Goal: Task Accomplishment & Management: Manage account settings

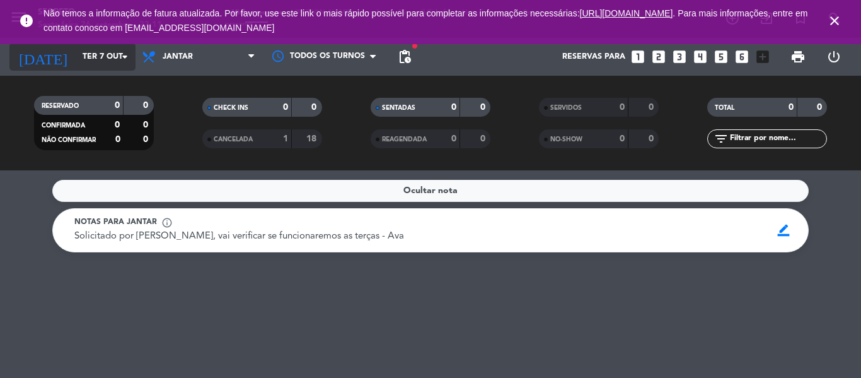
click at [76, 53] on input "Ter 7 out" at bounding box center [129, 56] width 107 height 21
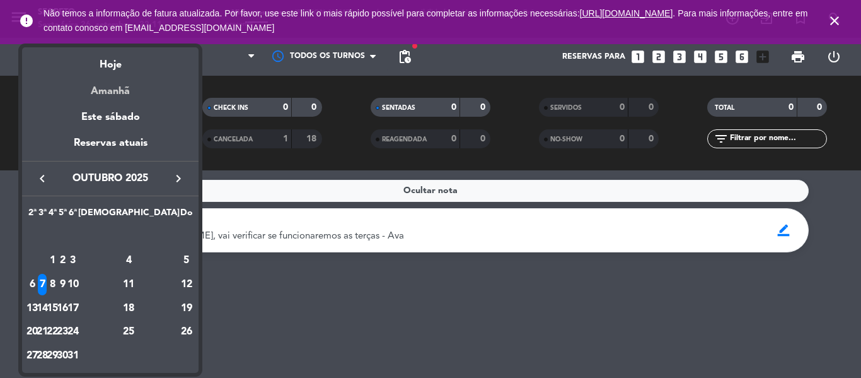
click at [103, 91] on div "Amanhã" at bounding box center [110, 87] width 177 height 26
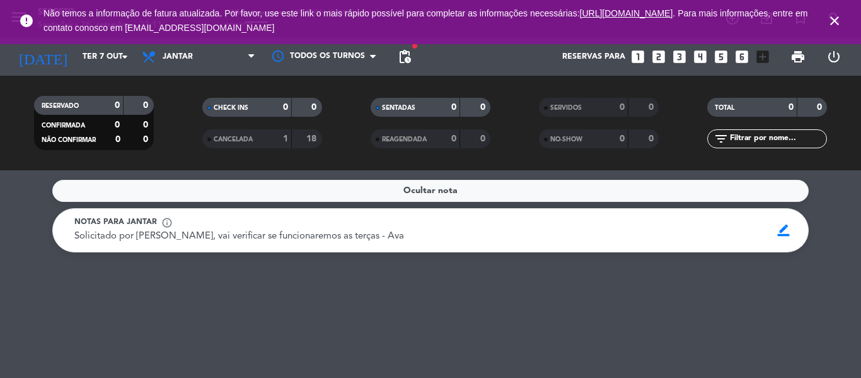
type input "Sáb 27 set"
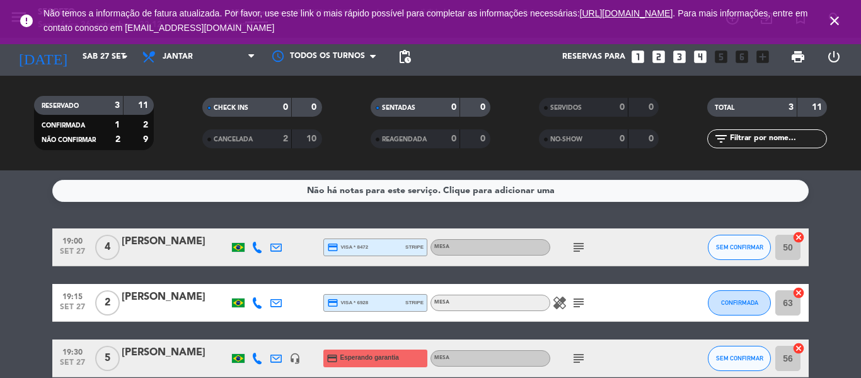
scroll to position [62, 0]
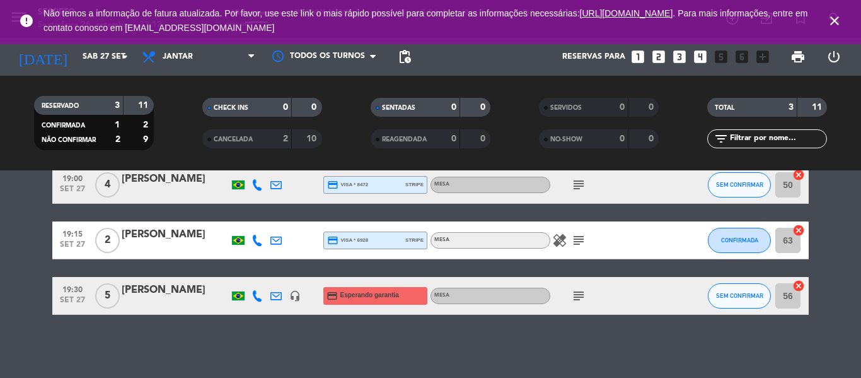
click at [578, 183] on icon "subject" at bounding box center [578, 184] width 15 height 15
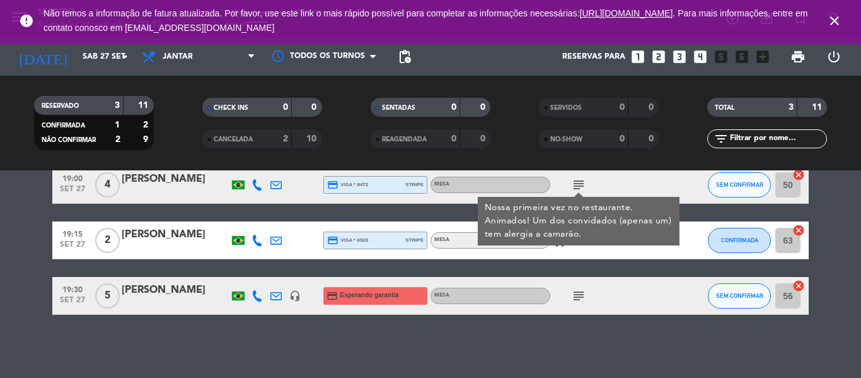
click at [166, 179] on div "[PERSON_NAME]" at bounding box center [175, 179] width 107 height 16
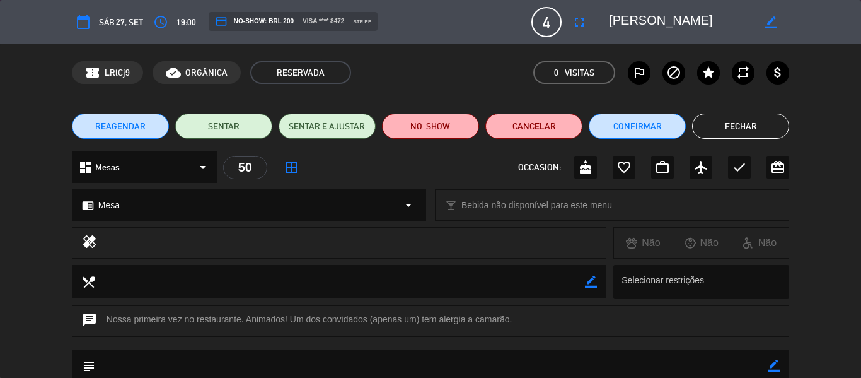
click at [726, 130] on button "Fechar" at bounding box center [740, 126] width 97 height 25
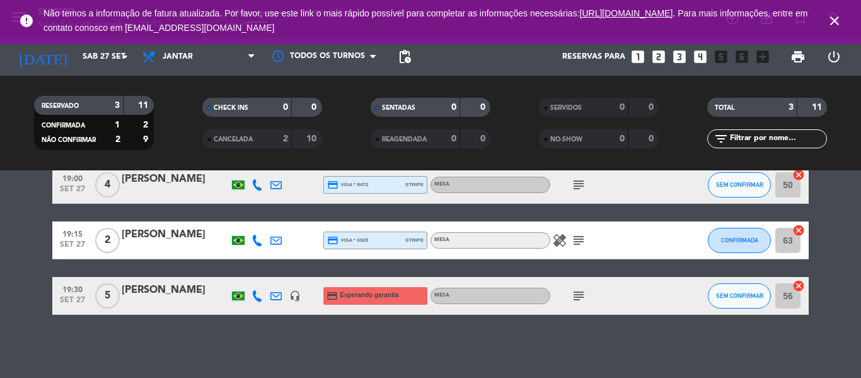
click at [187, 182] on div "[PERSON_NAME]" at bounding box center [175, 179] width 107 height 16
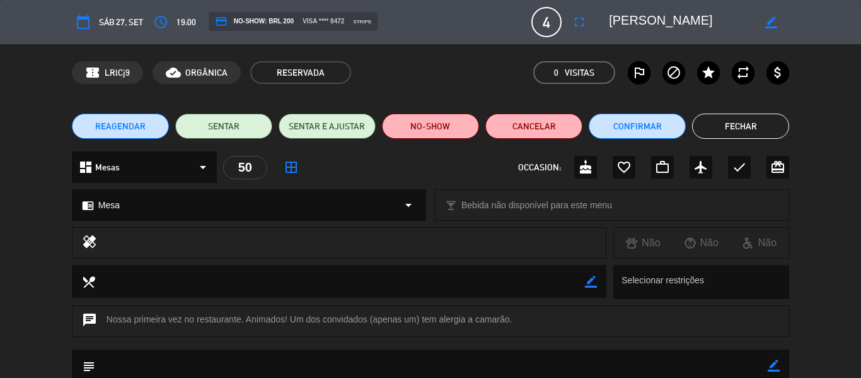
drag, startPoint x: 607, startPoint y: 16, endPoint x: 696, endPoint y: 20, distance: 89.0
click at [696, 20] on div "border_color" at bounding box center [694, 22] width 189 height 23
drag, startPoint x: 698, startPoint y: 18, endPoint x: 608, endPoint y: 28, distance: 90.7
click at [608, 28] on div "border_color" at bounding box center [694, 22] width 189 height 23
click at [733, 134] on button "Fechar" at bounding box center [740, 126] width 97 height 25
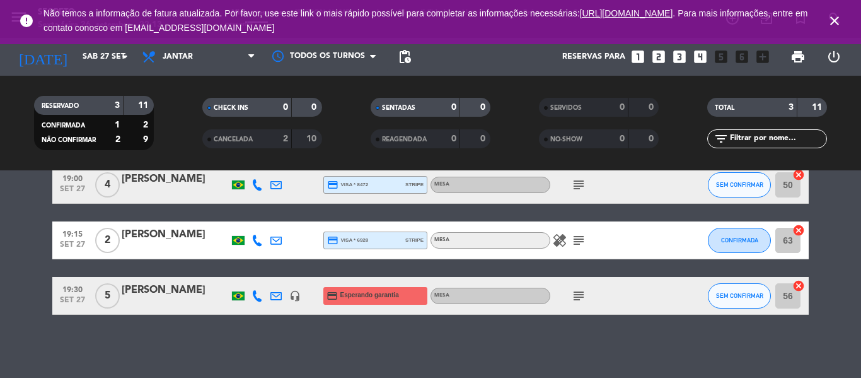
click at [141, 238] on div "[PERSON_NAME]" at bounding box center [175, 234] width 107 height 16
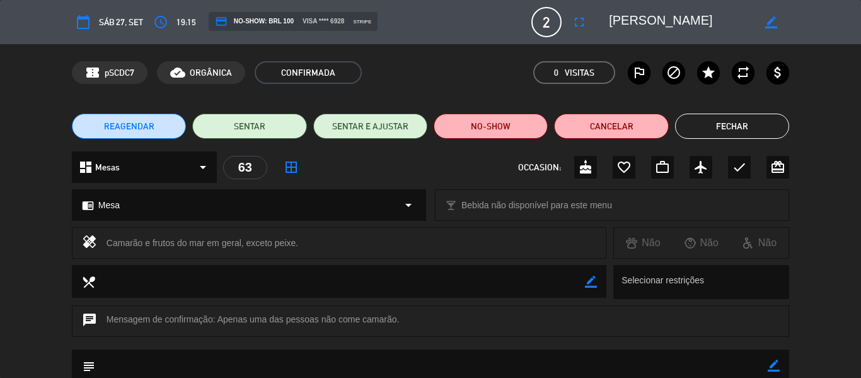
drag, startPoint x: 107, startPoint y: 238, endPoint x: 299, endPoint y: 240, distance: 192.4
click at [299, 240] on div "Camarão e frutos do mar em geral, exceto peixe." at bounding box center [352, 243] width 490 height 18
copy div "Camarão e frutos do mar em geral, exceto peixe."
click at [720, 127] on button "Fechar" at bounding box center [732, 126] width 114 height 25
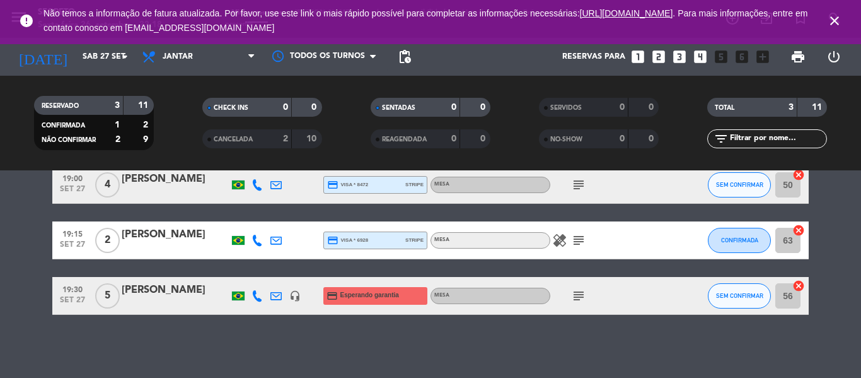
click at [173, 291] on div "[PERSON_NAME]" at bounding box center [175, 290] width 107 height 16
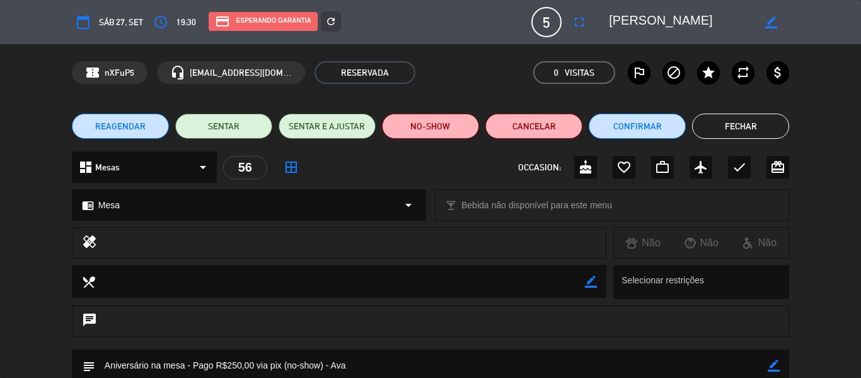
drag, startPoint x: 606, startPoint y: 18, endPoint x: 670, endPoint y: 23, distance: 63.9
click at [670, 23] on div "border_color" at bounding box center [694, 22] width 189 height 23
drag, startPoint x: 678, startPoint y: 18, endPoint x: 606, endPoint y: 21, distance: 72.0
click at [606, 21] on div "border_color" at bounding box center [694, 22] width 189 height 23
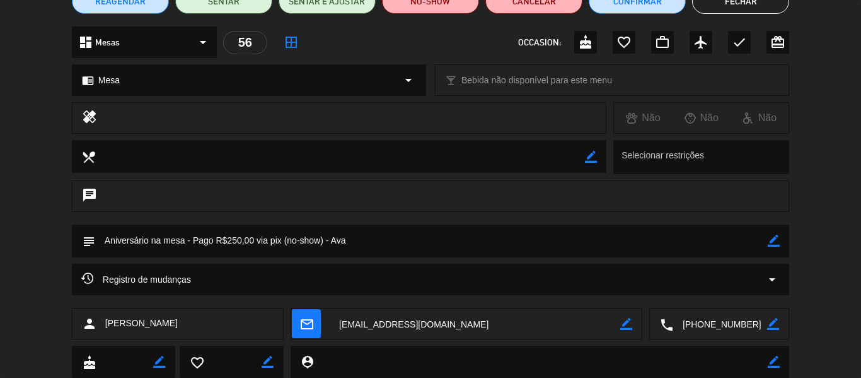
scroll to position [126, 0]
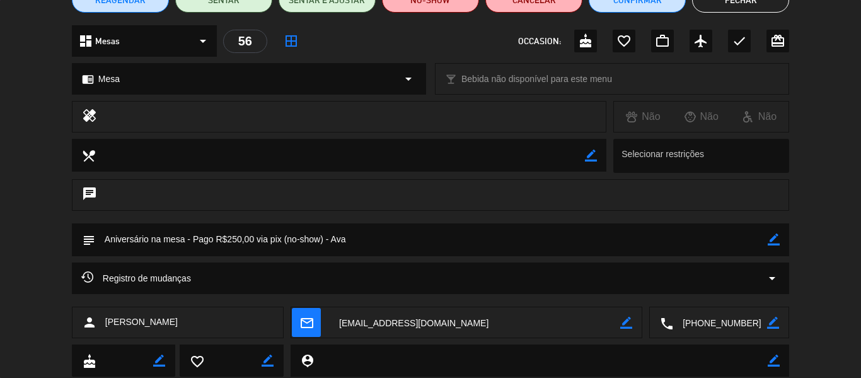
drag, startPoint x: 105, startPoint y: 237, endPoint x: 281, endPoint y: 252, distance: 176.5
click at [281, 252] on textarea at bounding box center [431, 239] width 673 height 32
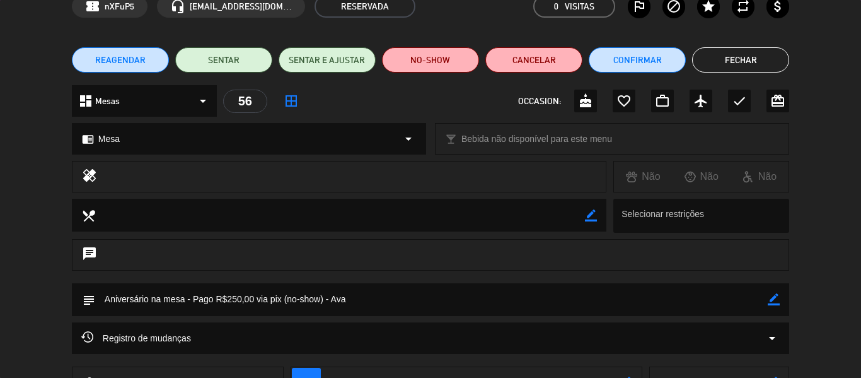
scroll to position [0, 0]
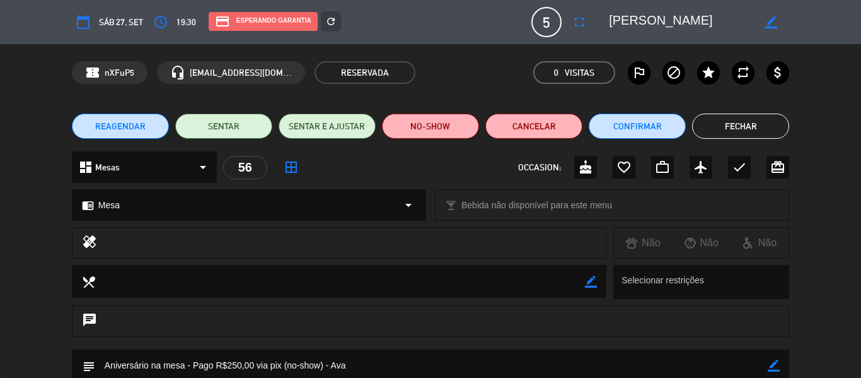
click at [747, 119] on button "Fechar" at bounding box center [740, 126] width 97 height 25
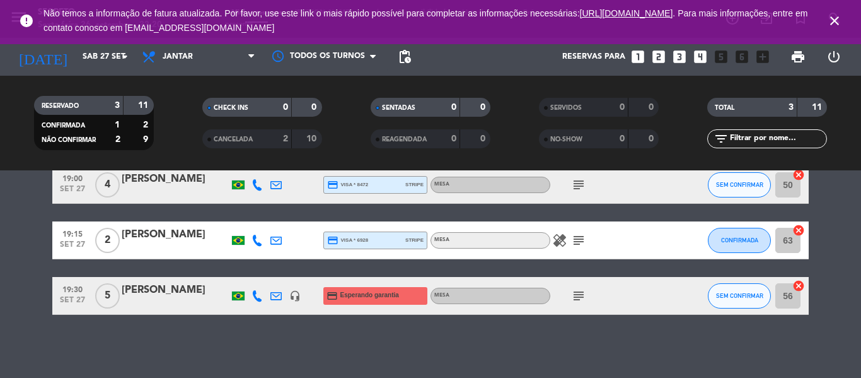
click at [178, 233] on div "[PERSON_NAME]" at bounding box center [175, 234] width 107 height 16
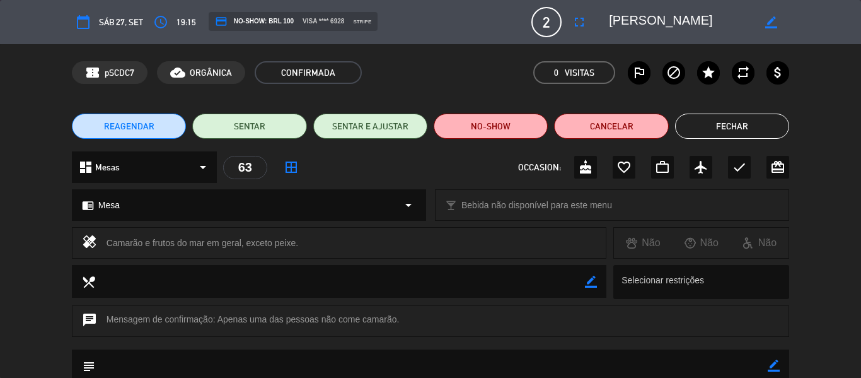
drag, startPoint x: 692, startPoint y: 23, endPoint x: 606, endPoint y: 34, distance: 87.1
click at [606, 34] on div "calendar_today Sáb 27, set access_time 19:15 credit_card NO-SHOW: BRL 100 visa …" at bounding box center [431, 22] width 718 height 30
click at [758, 110] on div "REAGENDAR SENTAR SENTAR E AJUSTAR NO-SHOW Cancelar Fechar" at bounding box center [430, 126] width 861 height 50
click at [754, 139] on div "REAGENDAR SENTAR SENTAR E AJUSTAR NO-SHOW Cancelar Fechar" at bounding box center [430, 126] width 861 height 50
click at [753, 114] on button "Fechar" at bounding box center [732, 126] width 114 height 25
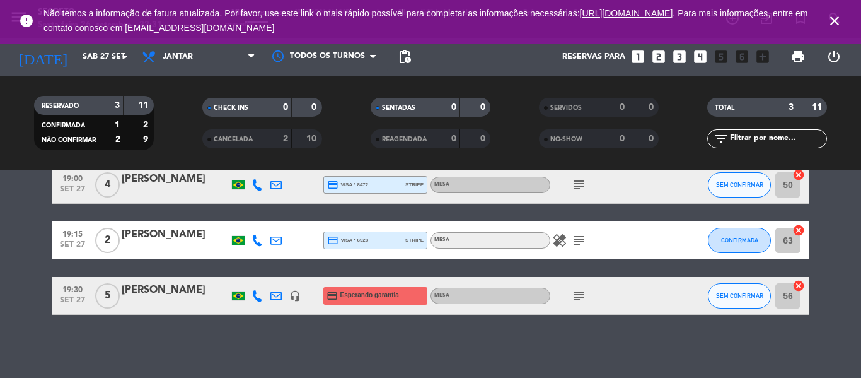
click at [835, 25] on icon "close" at bounding box center [834, 20] width 15 height 15
click at [838, 10] on span "close" at bounding box center [835, 21] width 34 height 34
click at [838, 18] on icon "close" at bounding box center [834, 20] width 15 height 15
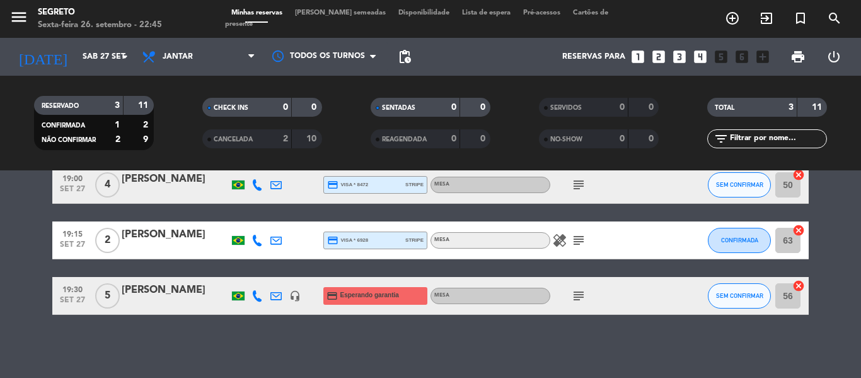
click at [334, 23] on div "Minhas reservas Mesas semeadas Disponibilidade Lista de espera Pré-acessos Cart…" at bounding box center [431, 19] width 412 height 23
click at [344, 16] on span "[PERSON_NAME] semeadas" at bounding box center [340, 12] width 103 height 7
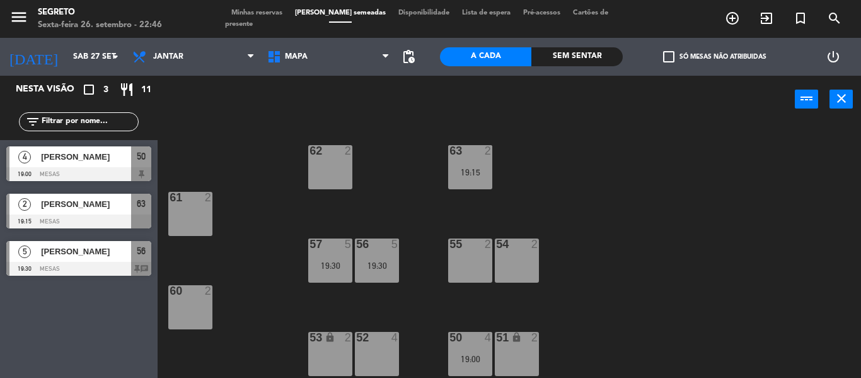
click at [268, 16] on span "Minhas reservas" at bounding box center [257, 12] width 64 height 7
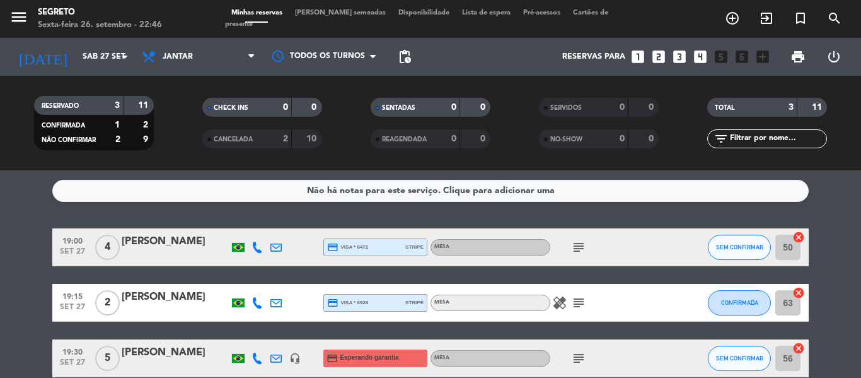
click at [561, 301] on icon "healing" at bounding box center [559, 302] width 15 height 15
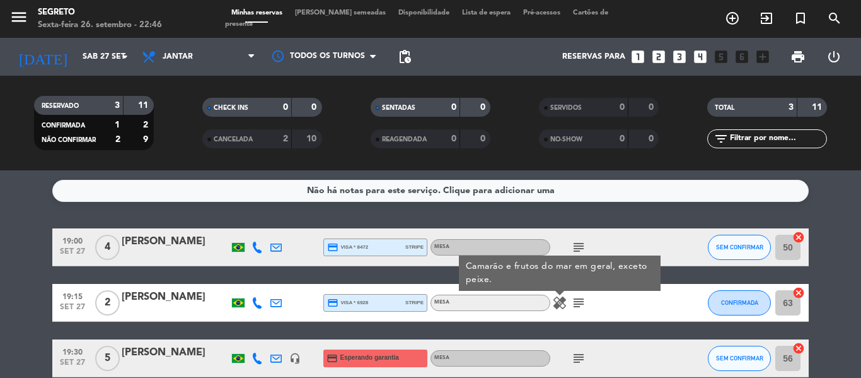
click at [561, 301] on icon "healing" at bounding box center [559, 302] width 15 height 15
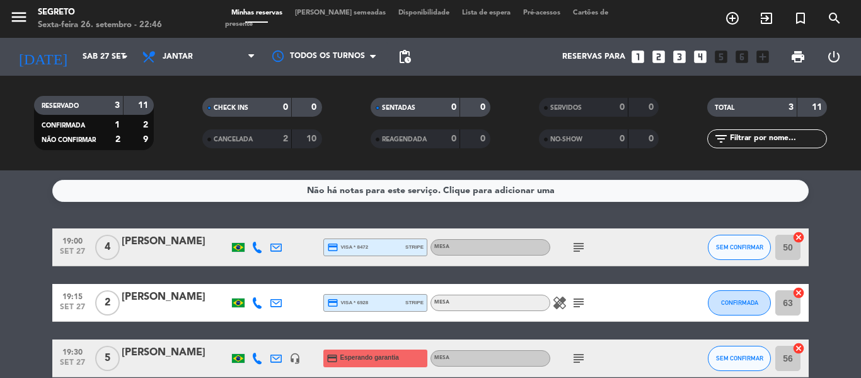
click at [580, 303] on icon "subject" at bounding box center [578, 302] width 15 height 15
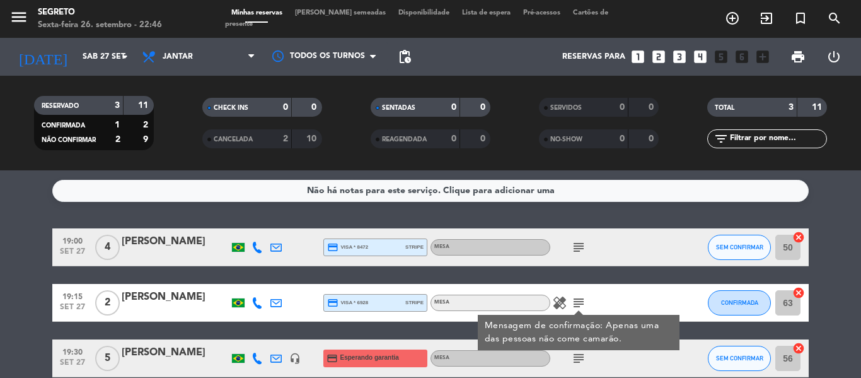
click at [579, 304] on icon "subject" at bounding box center [578, 302] width 15 height 15
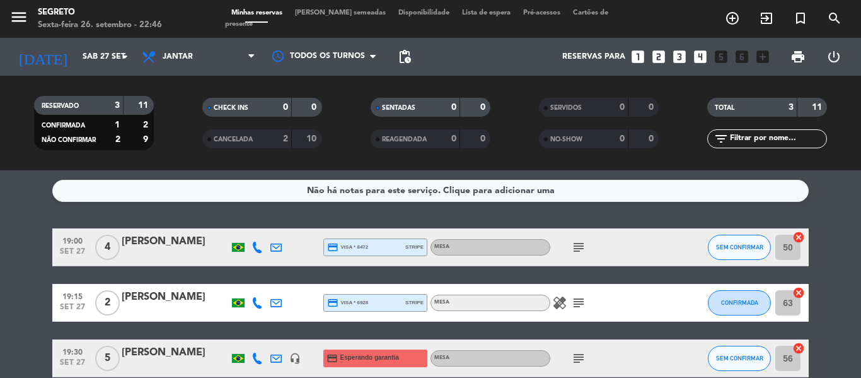
click at [344, 16] on span "[PERSON_NAME] semeadas" at bounding box center [340, 12] width 103 height 7
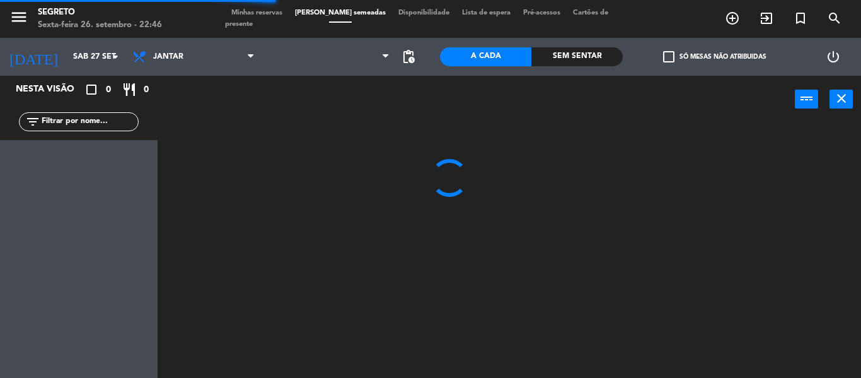
click at [393, 16] on span "Disponibilidade" at bounding box center [424, 12] width 64 height 7
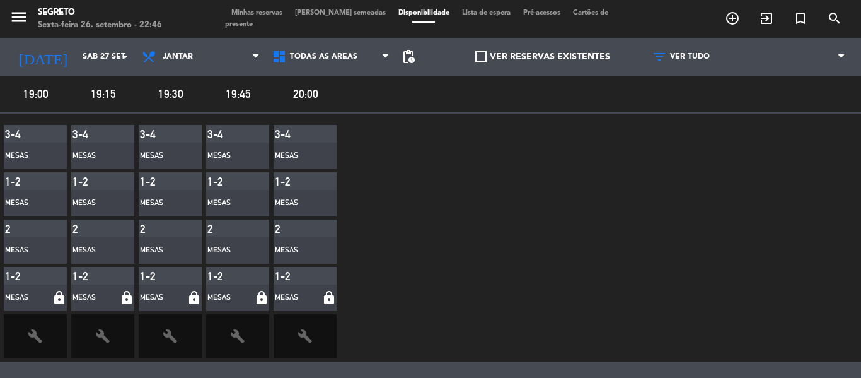
click at [259, 16] on span "Minhas reservas" at bounding box center [257, 12] width 64 height 7
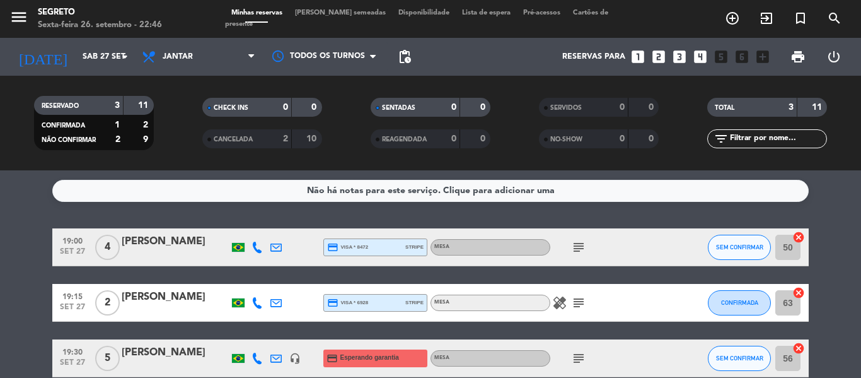
click at [330, 16] on span "[PERSON_NAME] semeadas" at bounding box center [340, 12] width 103 height 7
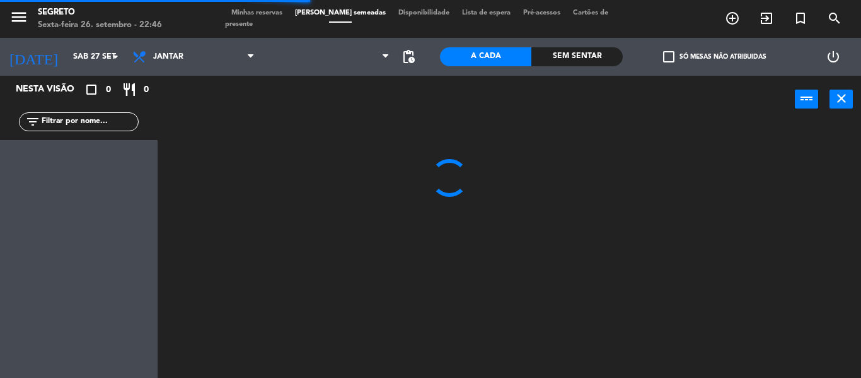
click at [397, 16] on span "Disponibilidade" at bounding box center [424, 12] width 64 height 7
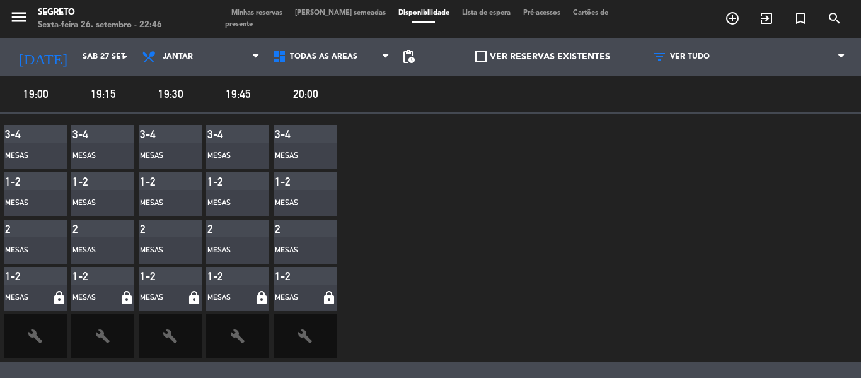
click at [44, 141] on div "3-4" at bounding box center [35, 134] width 63 height 18
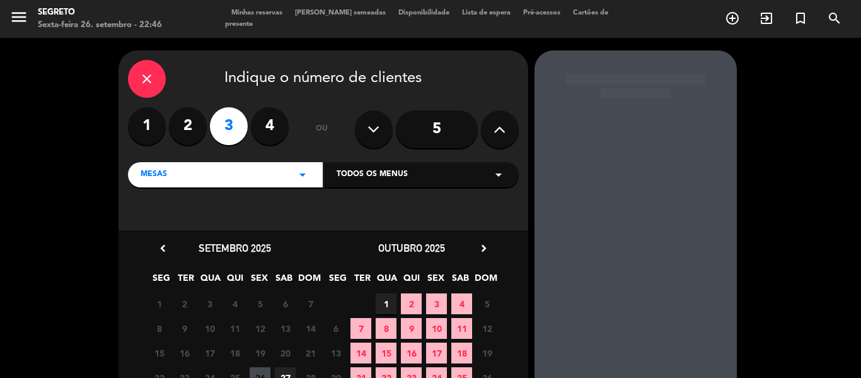
click at [148, 71] on div "close" at bounding box center [147, 79] width 38 height 38
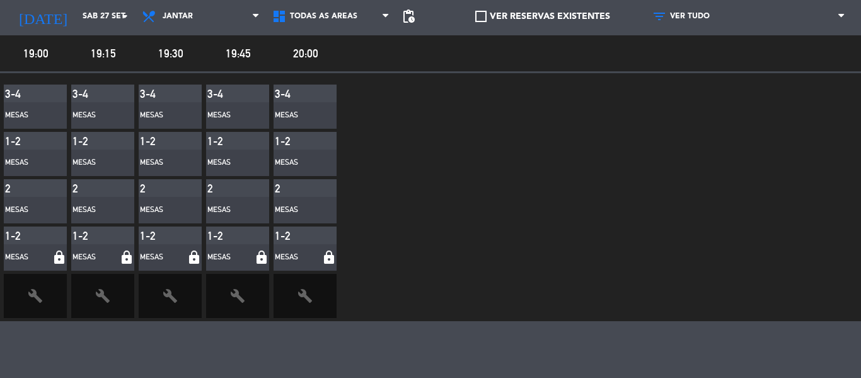
scroll to position [86, 0]
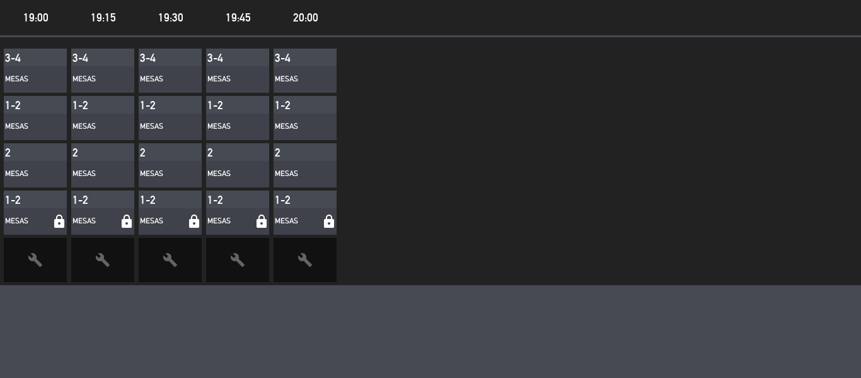
click at [301, 253] on icon "build" at bounding box center [305, 259] width 15 height 15
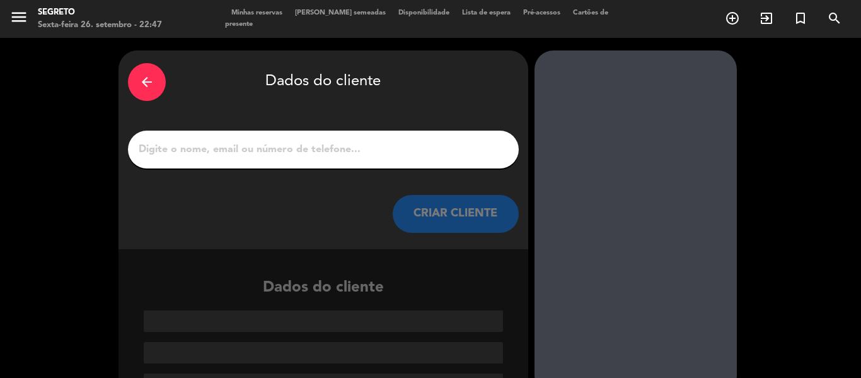
click at [140, 85] on icon "arrow_back" at bounding box center [146, 81] width 15 height 15
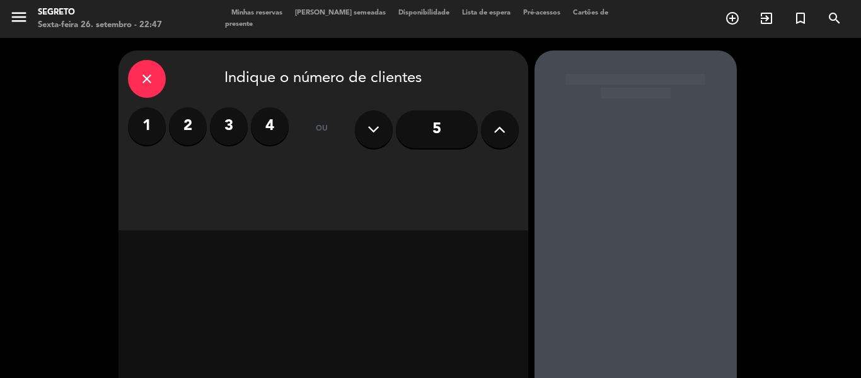
click at [140, 85] on icon "close" at bounding box center [146, 78] width 15 height 15
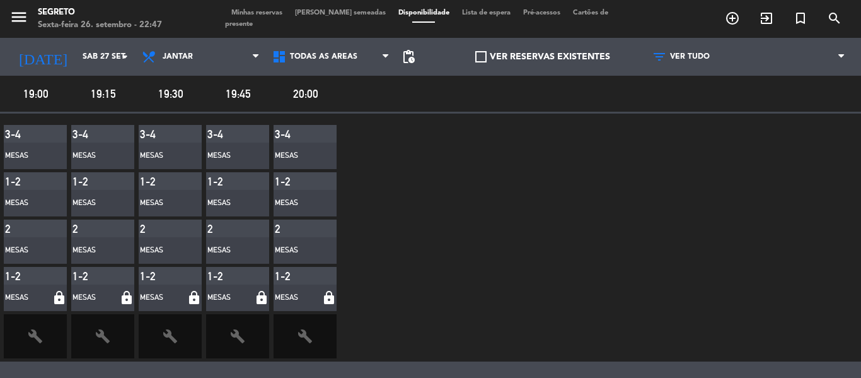
click at [463, 16] on span "Lista de espera" at bounding box center [486, 12] width 61 height 7
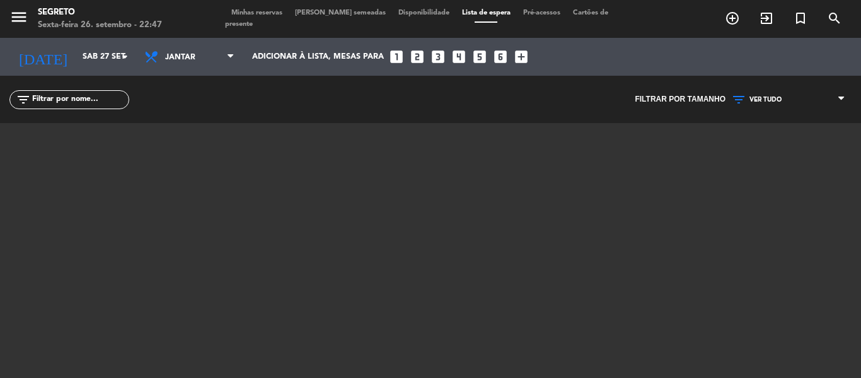
click at [535, 16] on span "Pré-acessos" at bounding box center [542, 12] width 50 height 7
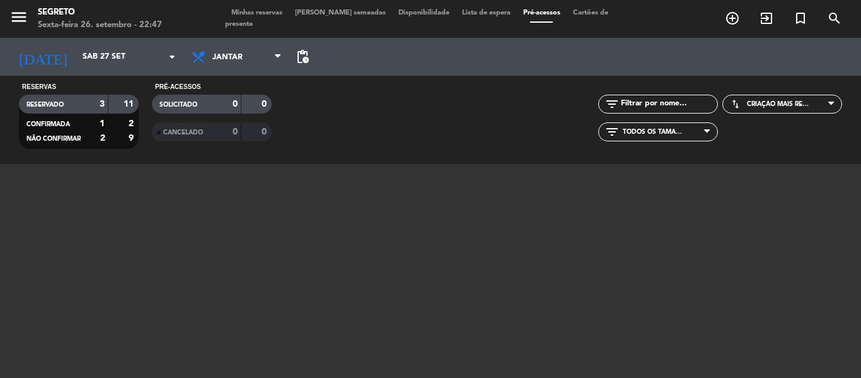
scroll to position [23, 0]
drag, startPoint x: 800, startPoint y: 247, endPoint x: 785, endPoint y: 136, distance: 111.9
click at [785, 137] on div "menu Segreto Sexta-feira 26. setembro - 22:47 Minhas reservas Mesas semeadas Di…" at bounding box center [430, 189] width 861 height 378
click at [82, 121] on div "1" at bounding box center [92, 124] width 25 height 15
click at [58, 125] on span "CONFIRMADA" at bounding box center [48, 124] width 44 height 6
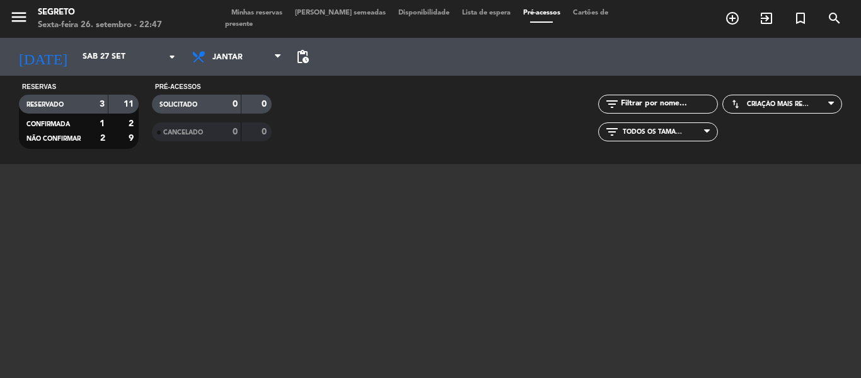
click at [61, 134] on div "NÃO CONFIRMAR" at bounding box center [51, 138] width 59 height 15
click at [585, 19] on span "Cartões de presente" at bounding box center [416, 18] width 383 height 18
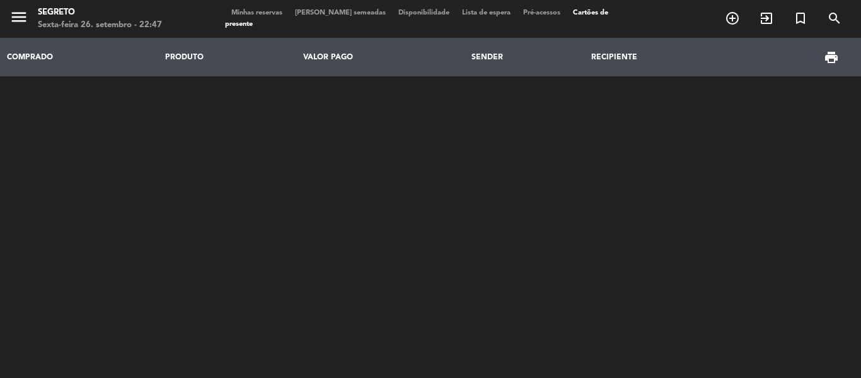
click at [34, 57] on th "COMPRADO" at bounding box center [79, 57] width 158 height 38
click at [197, 58] on th "PRODUTO" at bounding box center [227, 57] width 138 height 38
click at [341, 55] on th "VALOR PAGO" at bounding box center [380, 57] width 168 height 38
click at [497, 60] on th "SENDER" at bounding box center [525, 57] width 120 height 38
click at [623, 54] on th "RECIPIENTE" at bounding box center [664, 57] width 158 height 38
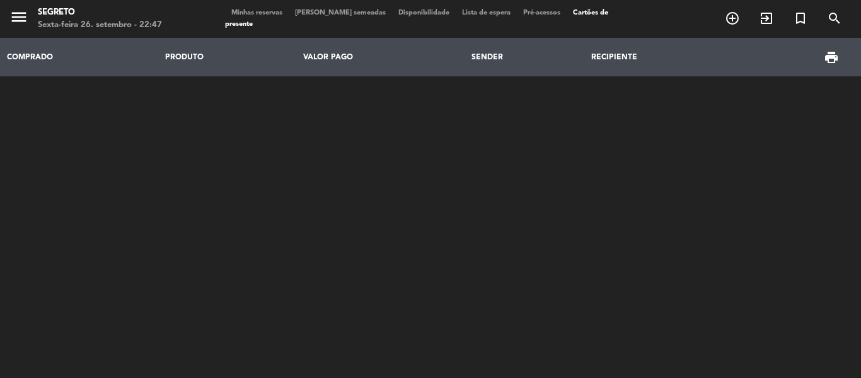
click at [272, 16] on span "Minhas reservas" at bounding box center [257, 12] width 64 height 7
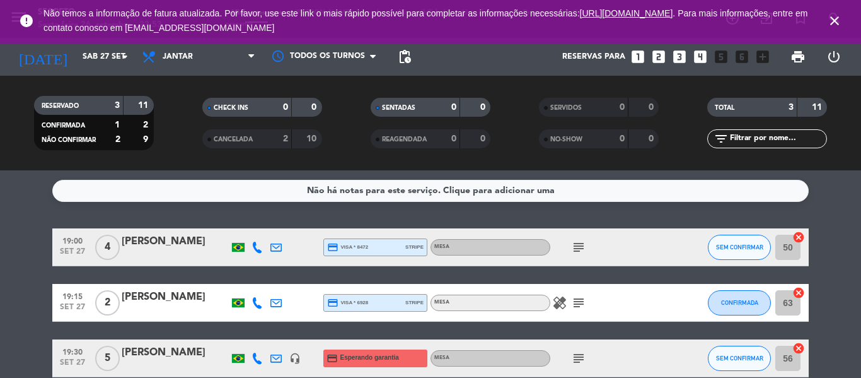
click at [838, 23] on icon "close" at bounding box center [834, 20] width 15 height 15
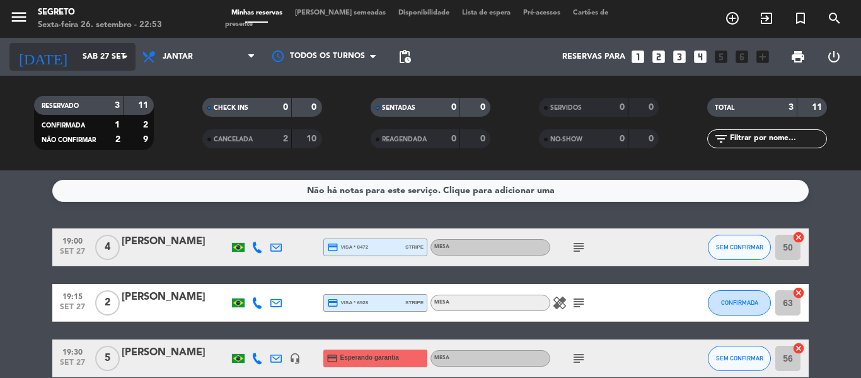
click at [76, 54] on input "Sáb 27 set" at bounding box center [129, 56] width 107 height 21
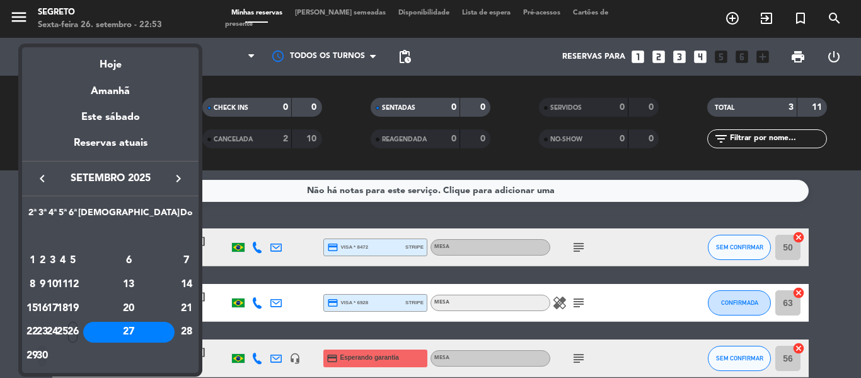
click at [47, 355] on div "30" at bounding box center [42, 355] width 9 height 21
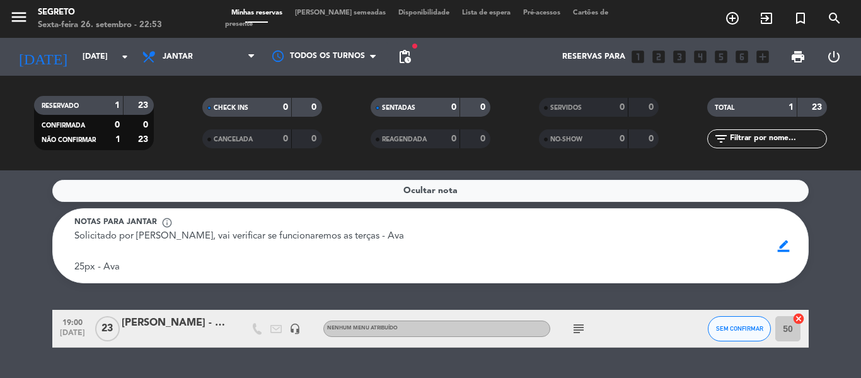
click at [208, 315] on div "[PERSON_NAME] - Cardiomedic" at bounding box center [175, 323] width 107 height 16
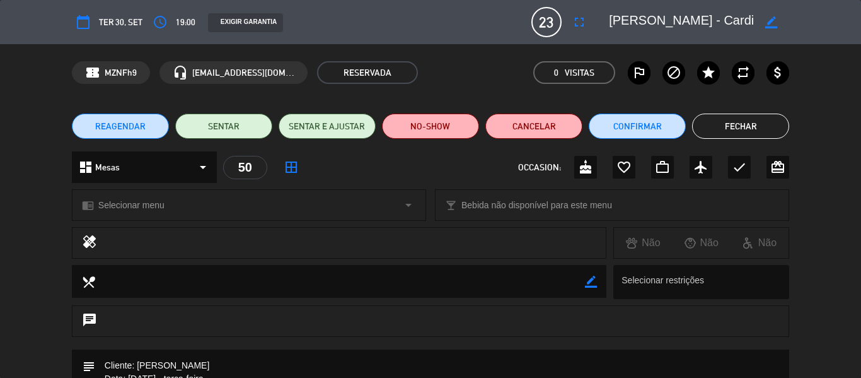
scroll to position [63, 0]
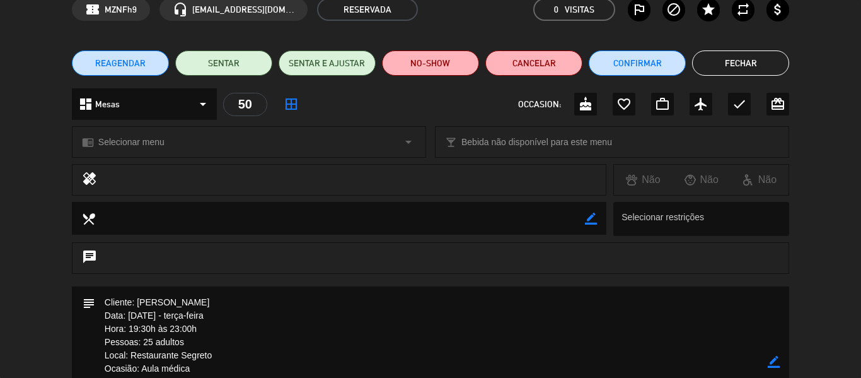
click at [742, 64] on button "Fechar" at bounding box center [740, 62] width 97 height 25
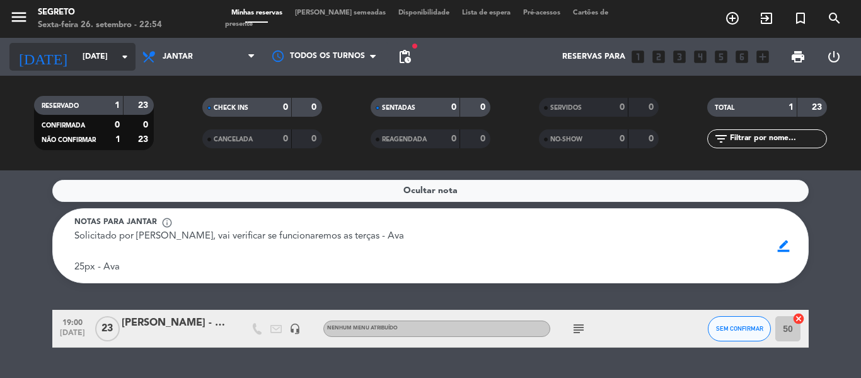
click at [96, 47] on input "[DATE]" at bounding box center [129, 56] width 107 height 21
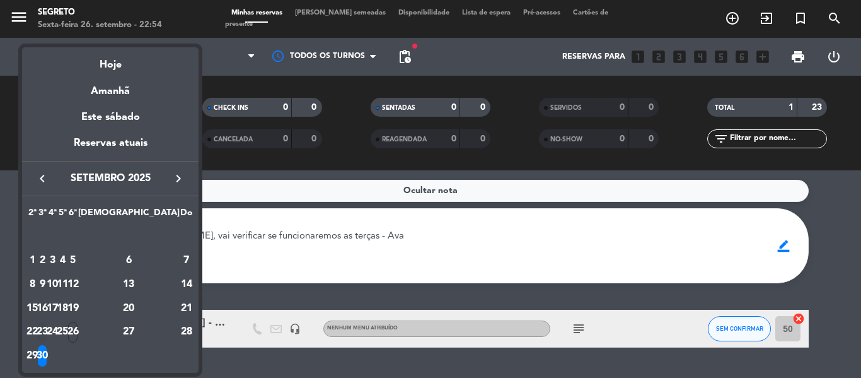
click at [47, 334] on div "23" at bounding box center [42, 332] width 9 height 21
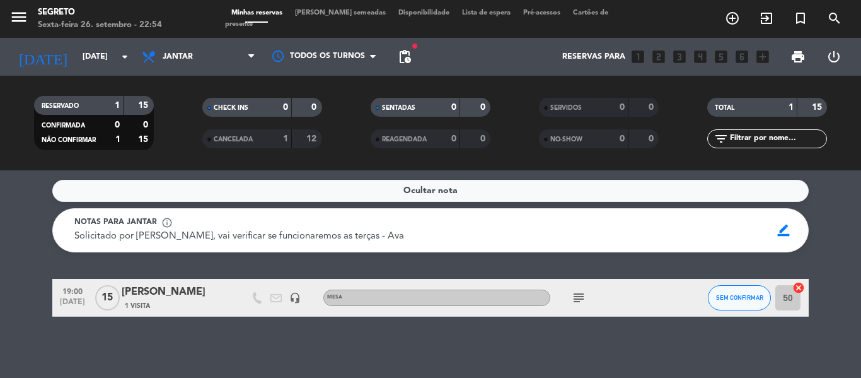
click at [170, 296] on div "[PERSON_NAME]" at bounding box center [175, 292] width 107 height 16
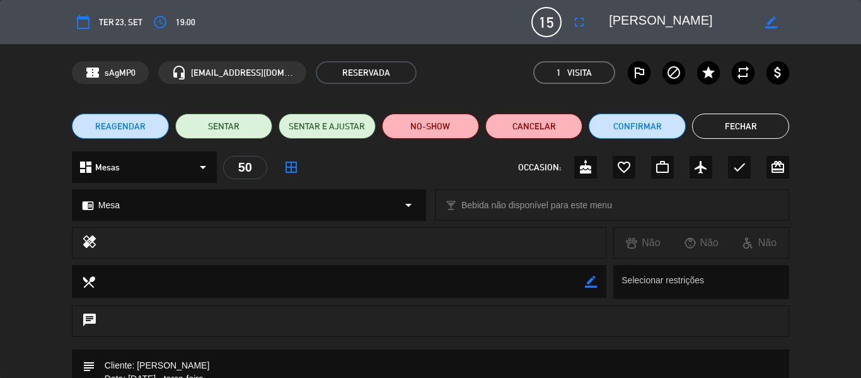
click at [750, 120] on button "Fechar" at bounding box center [740, 126] width 97 height 25
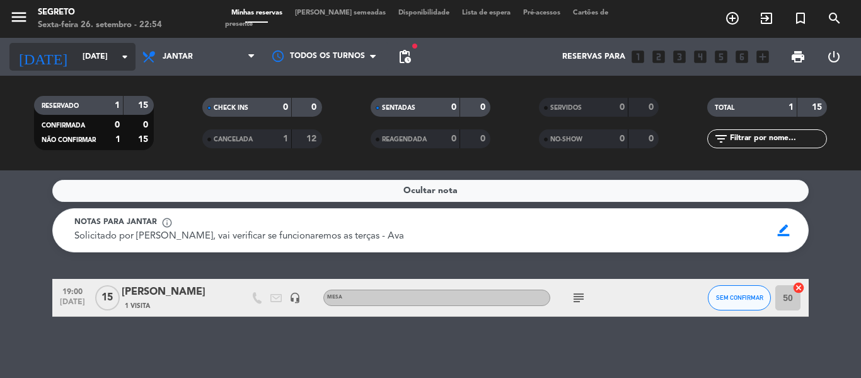
click at [81, 46] on input "[DATE]" at bounding box center [129, 56] width 107 height 21
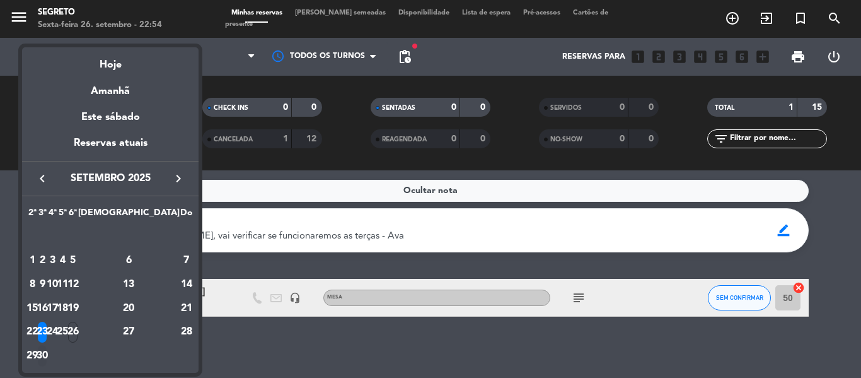
click at [47, 347] on div "30" at bounding box center [42, 355] width 9 height 21
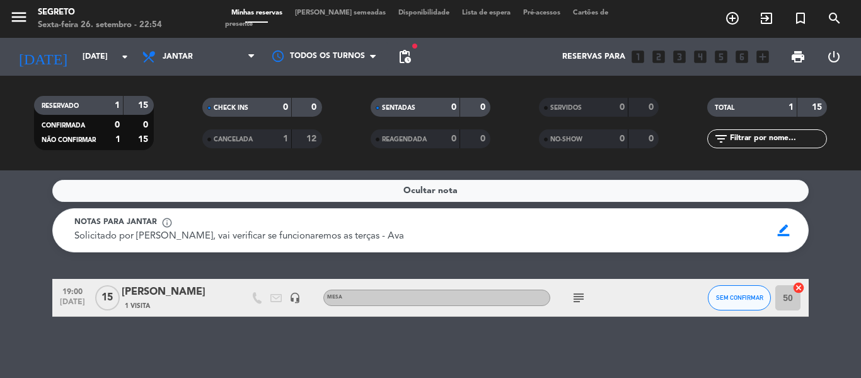
type input "[DATE]"
